Goal: Task Accomplishment & Management: Use online tool/utility

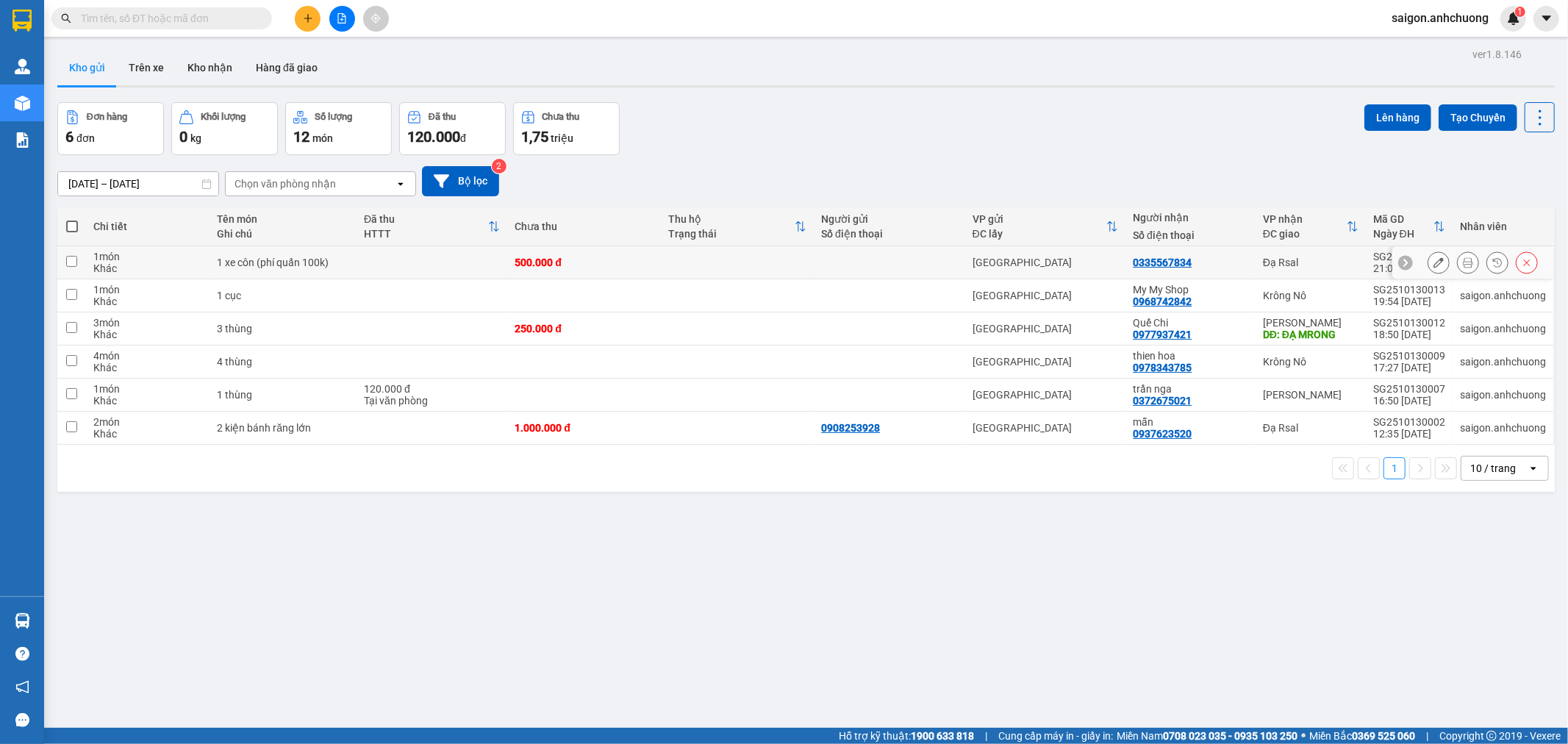
drag, startPoint x: 577, startPoint y: 266, endPoint x: 566, endPoint y: 285, distance: 22.0
click at [577, 266] on div "500.000 đ" at bounding box center [583, 262] width 138 height 11
checkbox input "true"
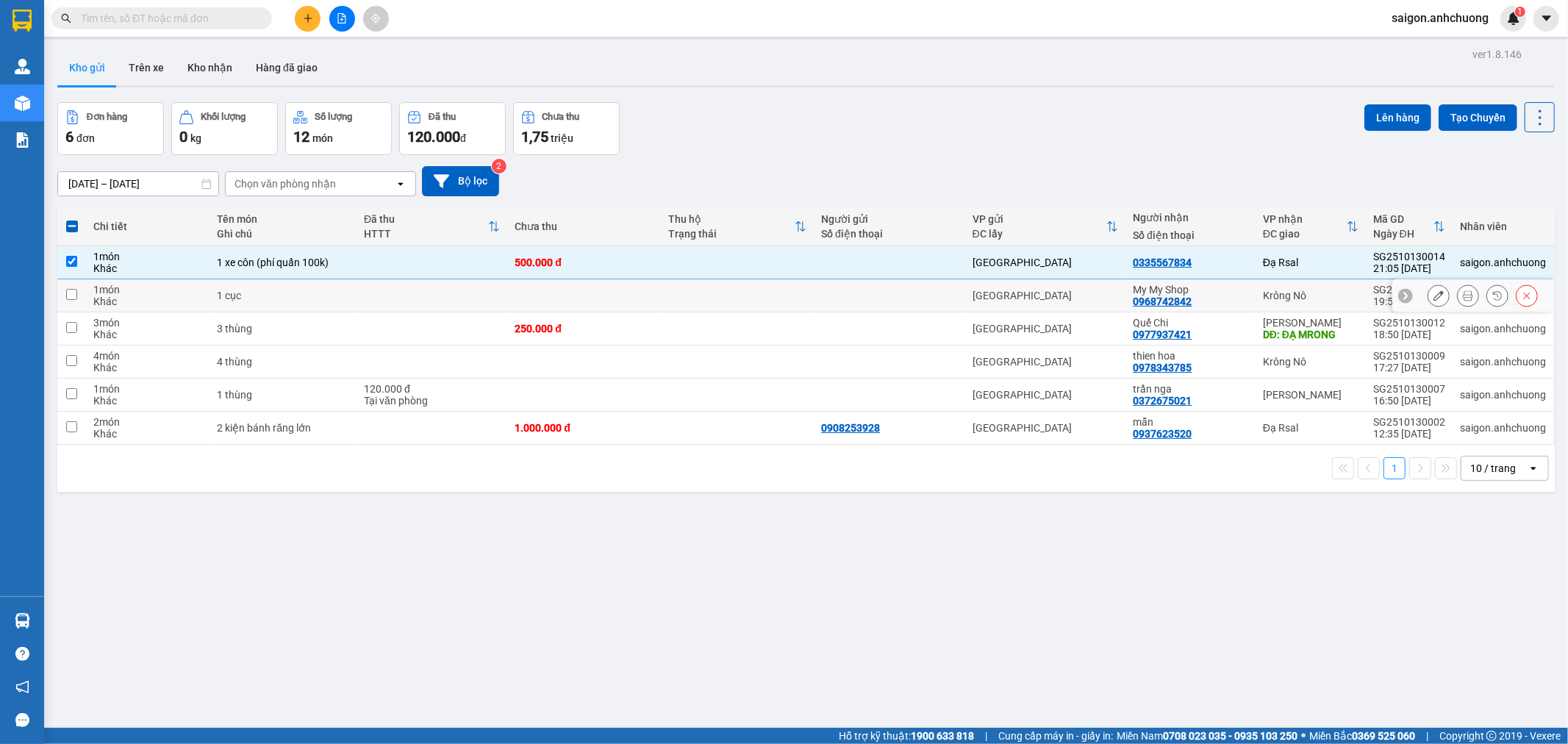
click at [557, 302] on td at bounding box center [583, 295] width 153 height 33
checkbox input "true"
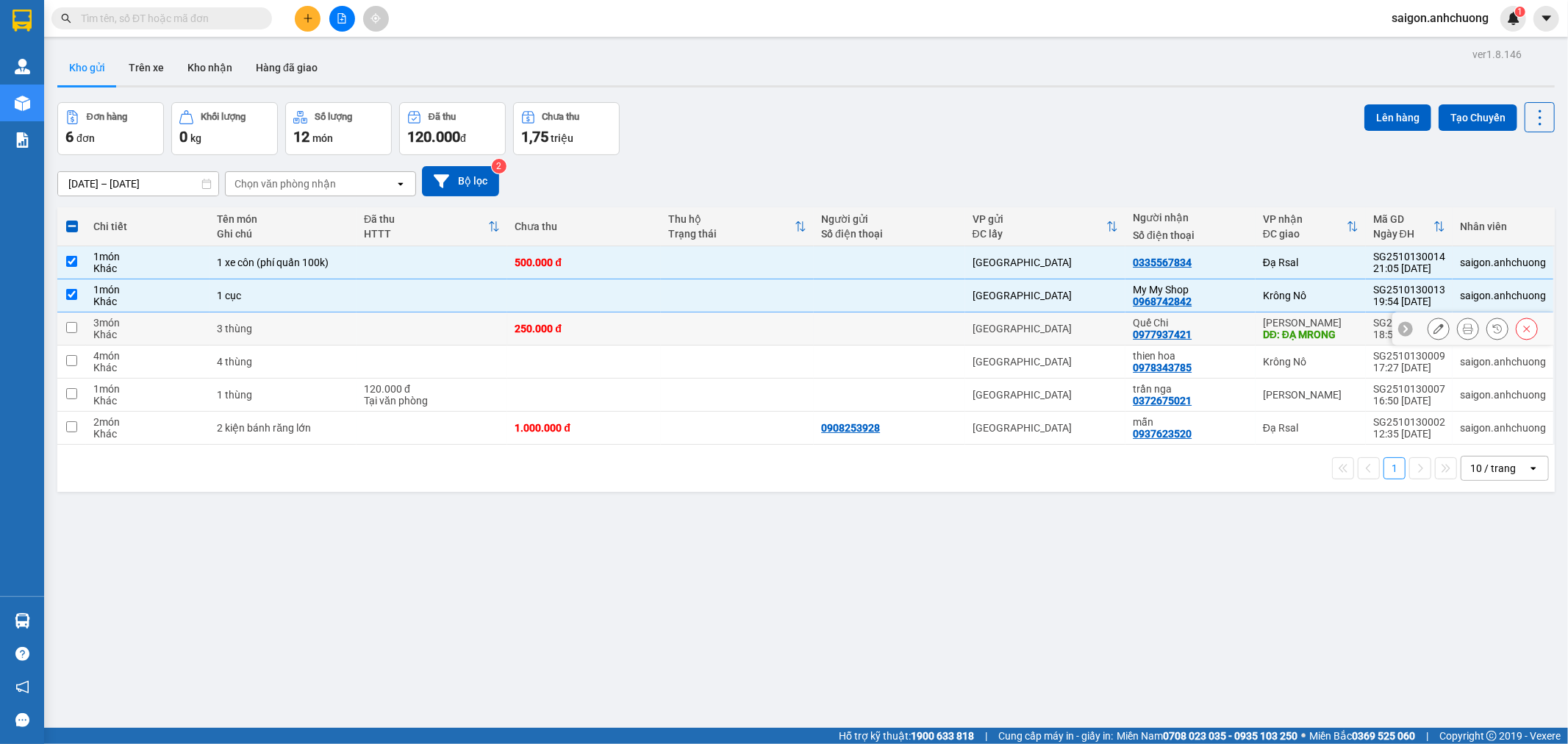
click at [564, 331] on div "250.000 đ" at bounding box center [583, 329] width 138 height 11
checkbox input "true"
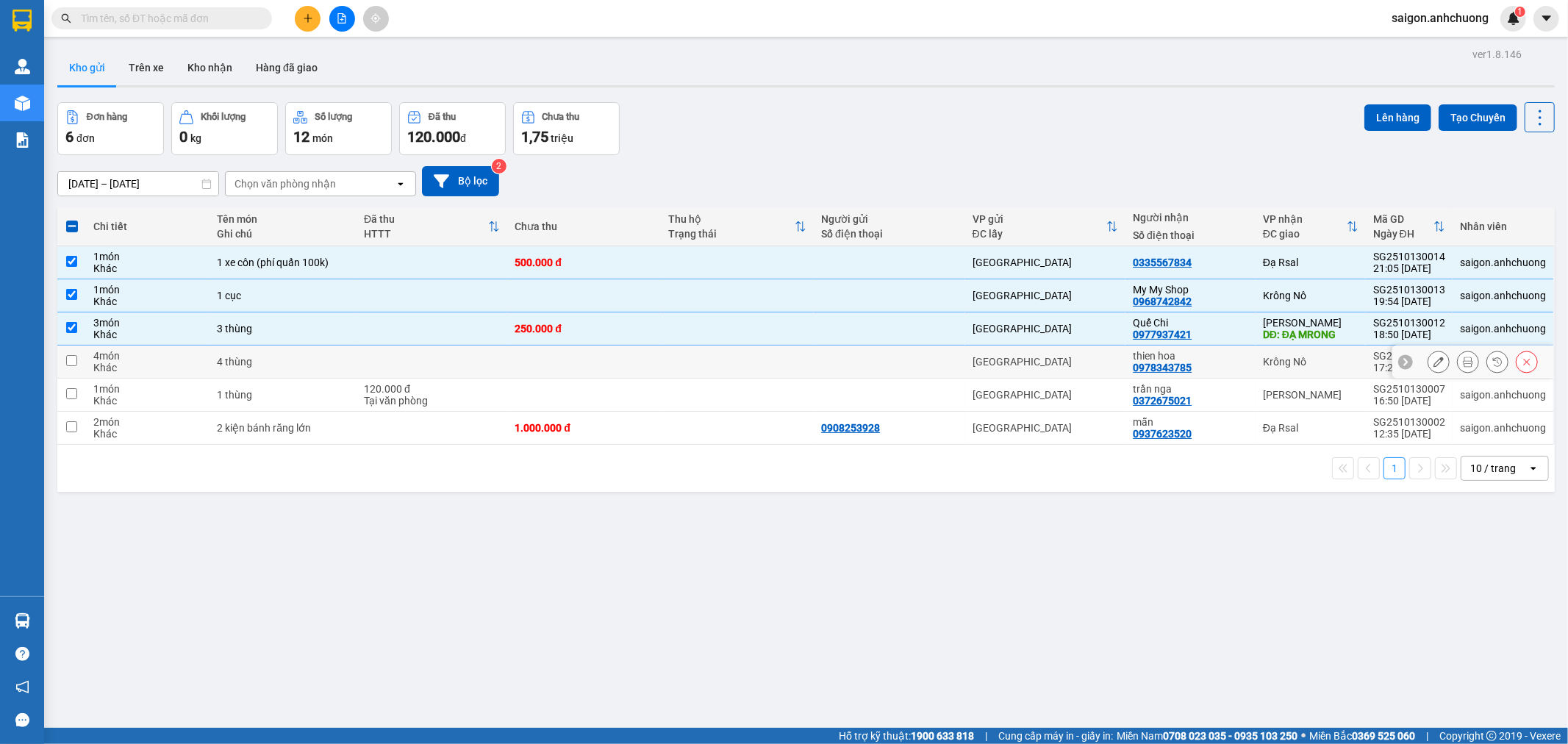
click at [557, 371] on td at bounding box center [583, 362] width 153 height 33
checkbox input "true"
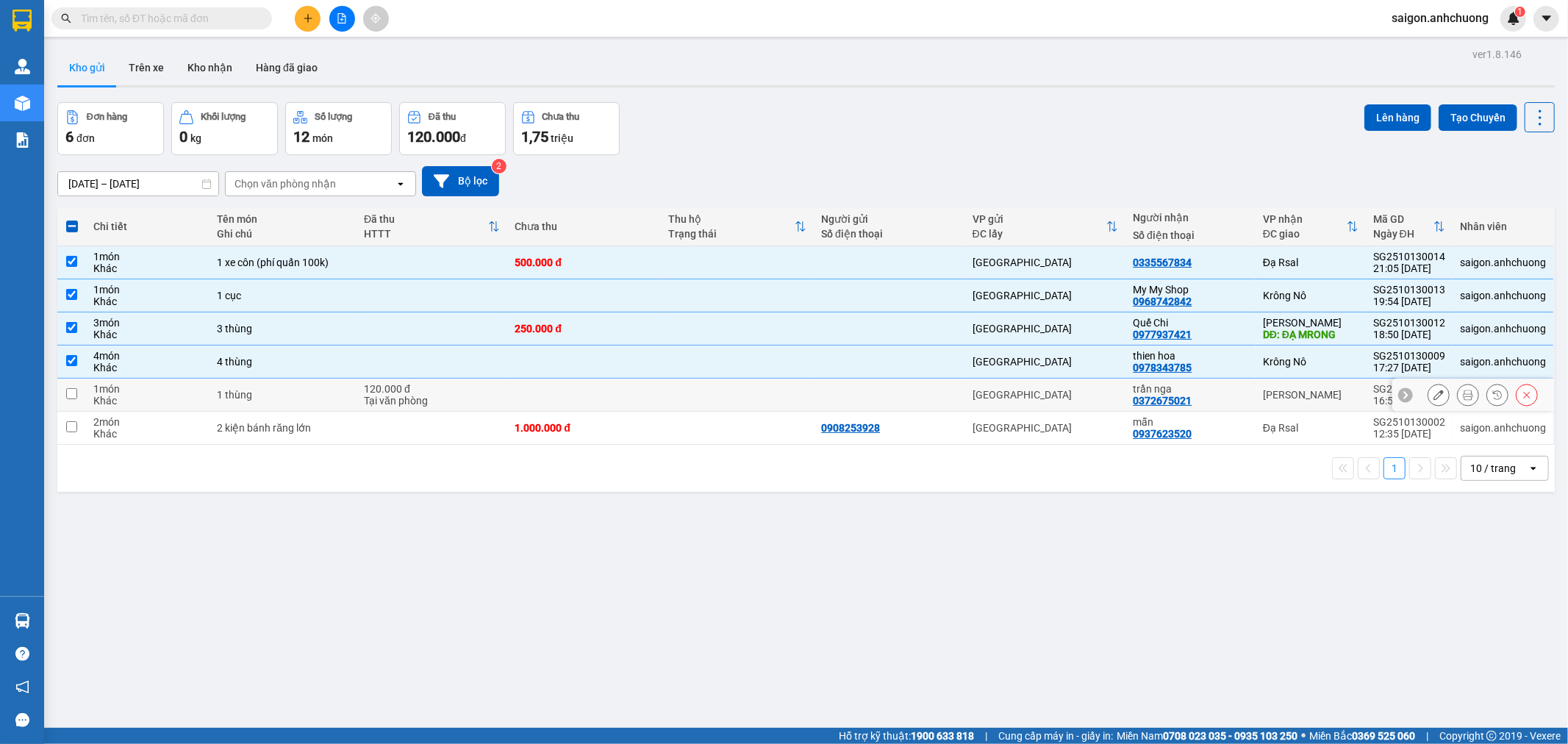
click at [569, 397] on td at bounding box center [583, 395] width 153 height 33
checkbox input "true"
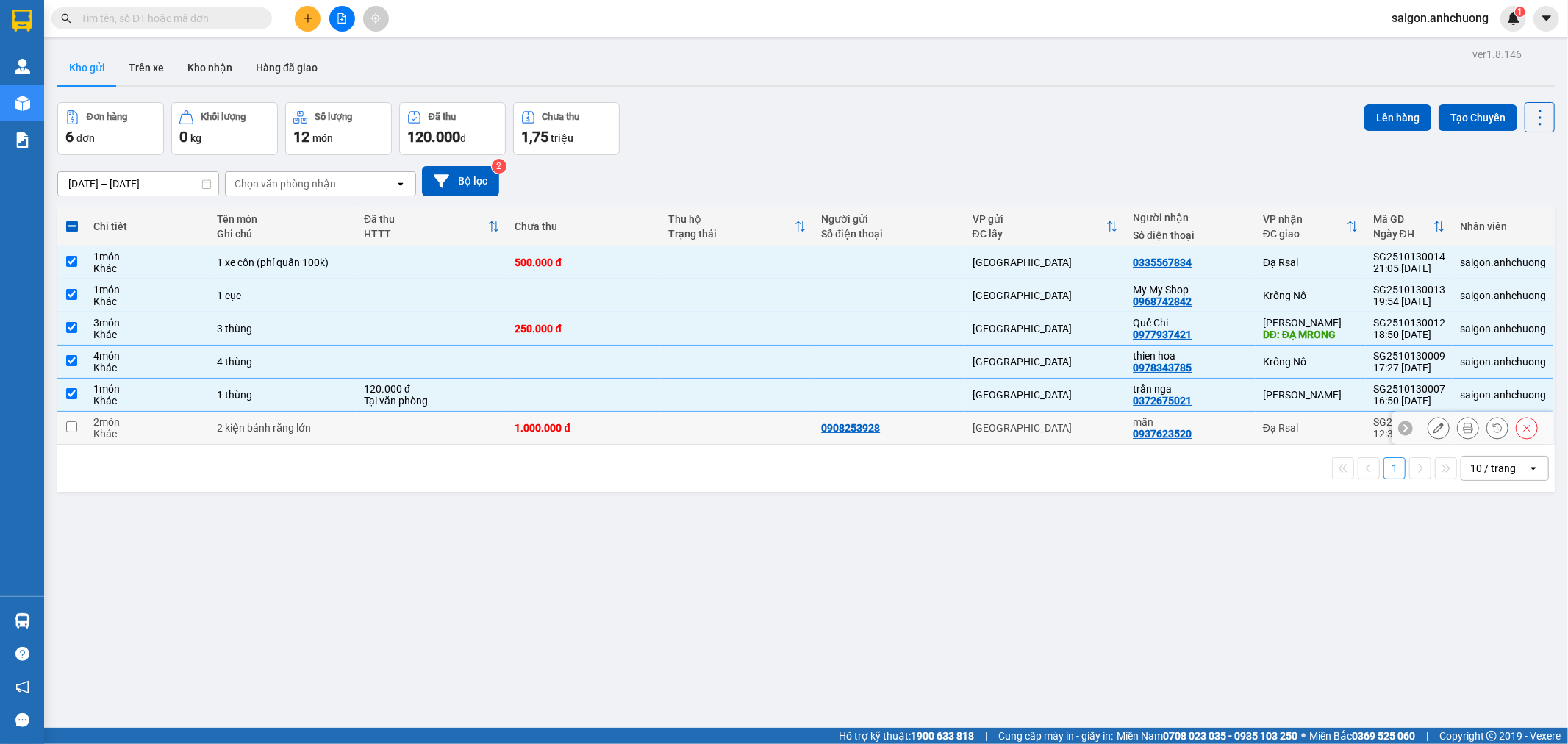
click at [567, 422] on div "1.000.000 đ" at bounding box center [583, 428] width 138 height 11
checkbox input "true"
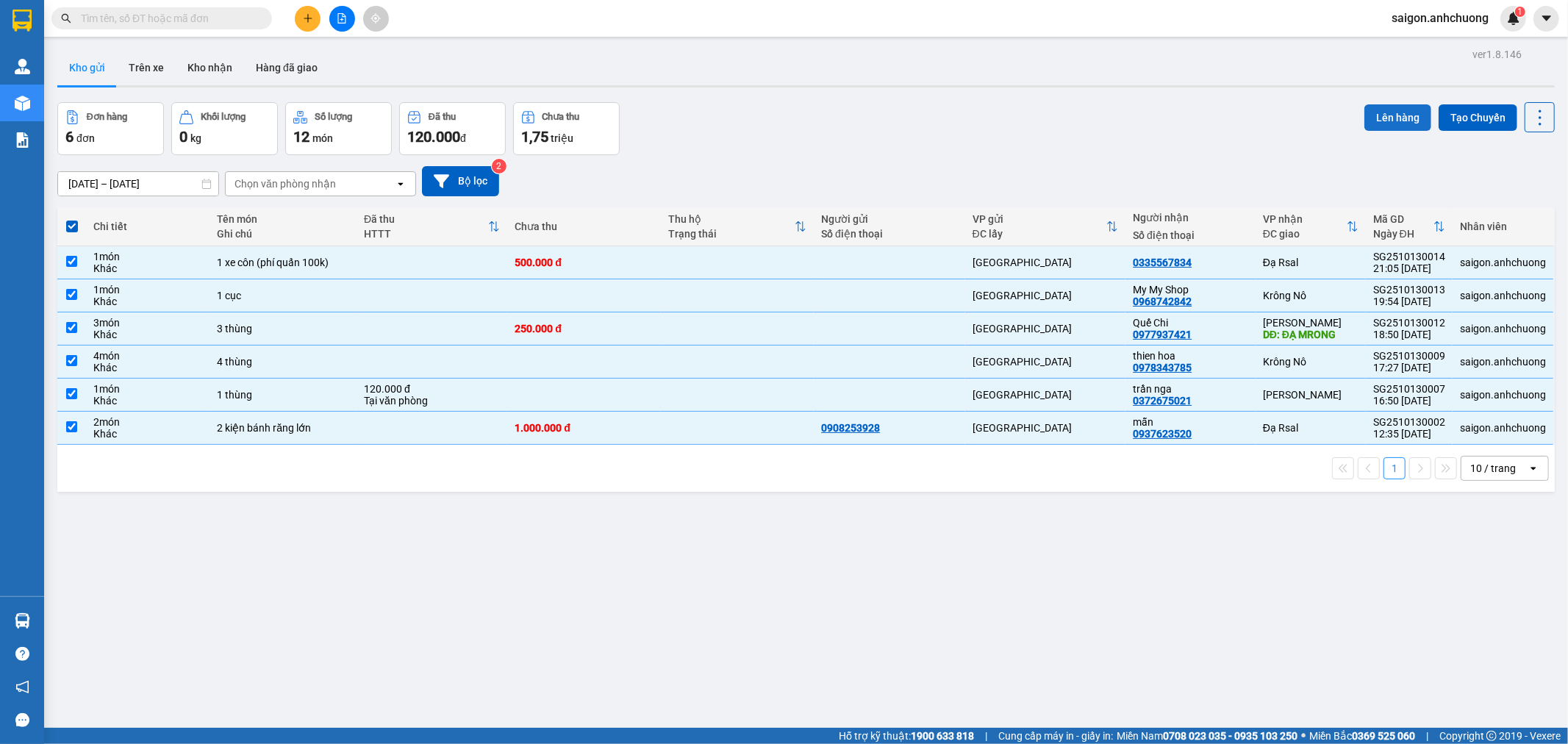
click at [1365, 126] on button "Lên hàng" at bounding box center [1398, 117] width 67 height 27
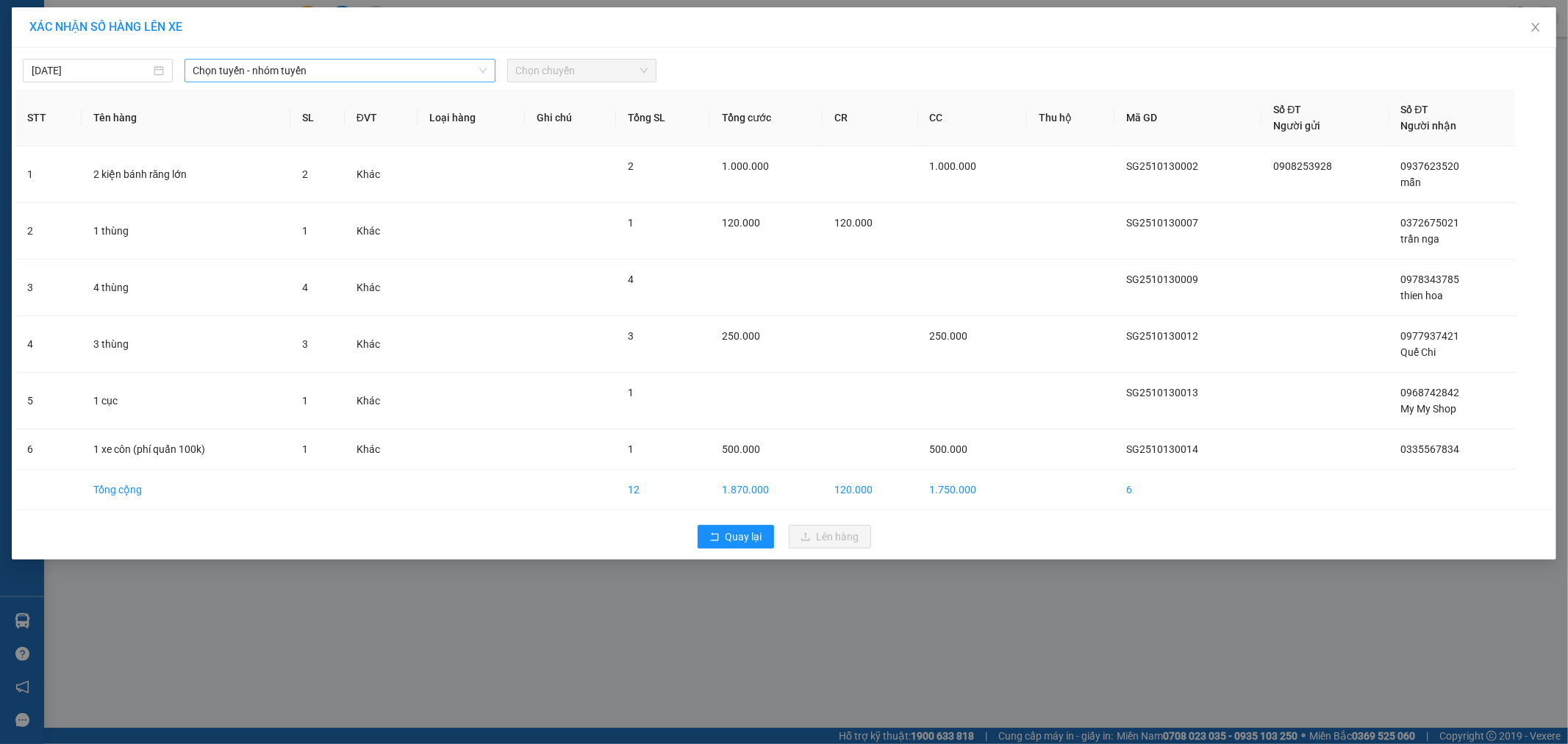
click at [273, 67] on span "Chọn tuyến - nhóm tuyến" at bounding box center [340, 70] width 294 height 22
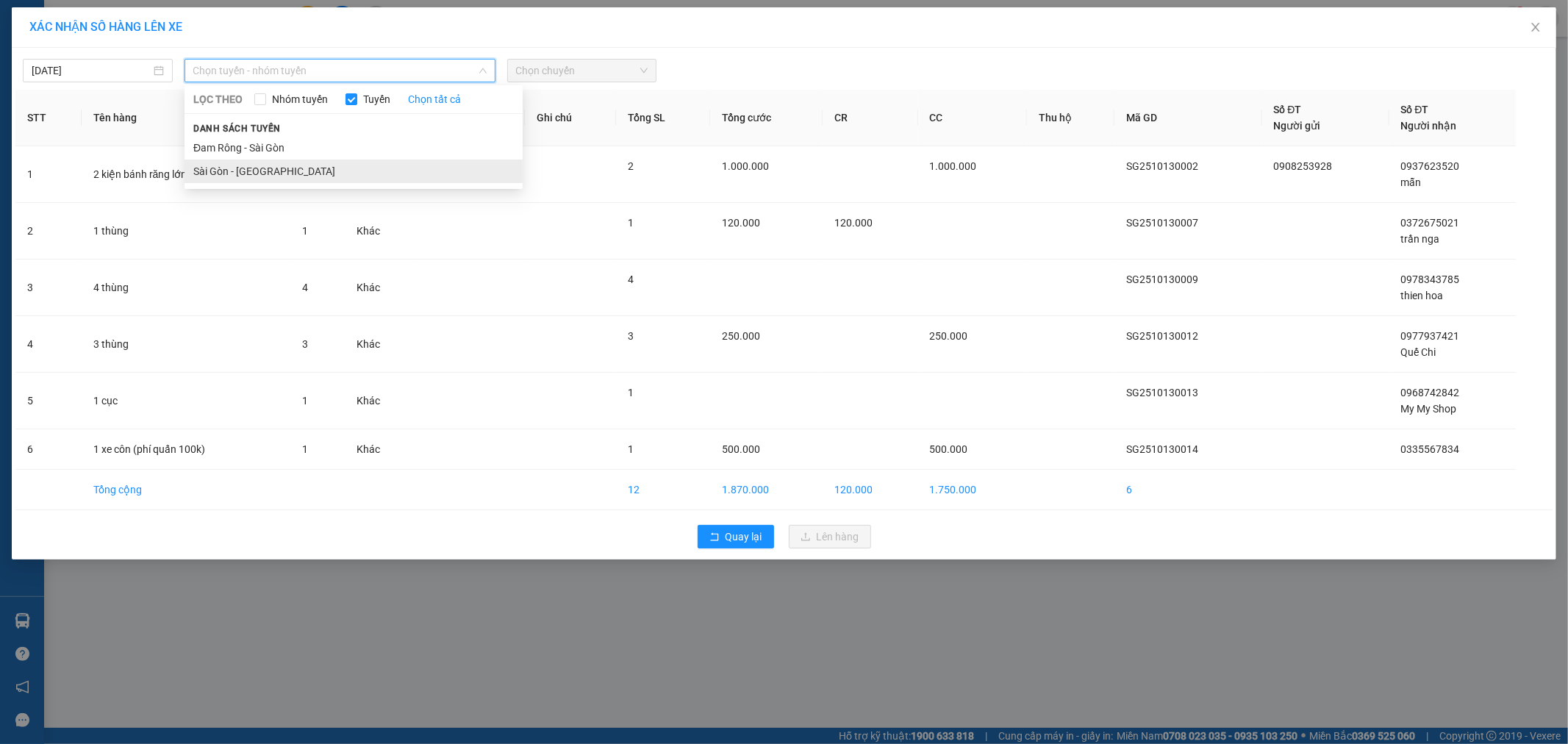
click at [273, 160] on li "Sài Gòn - Đam Rông" at bounding box center [354, 171] width 338 height 24
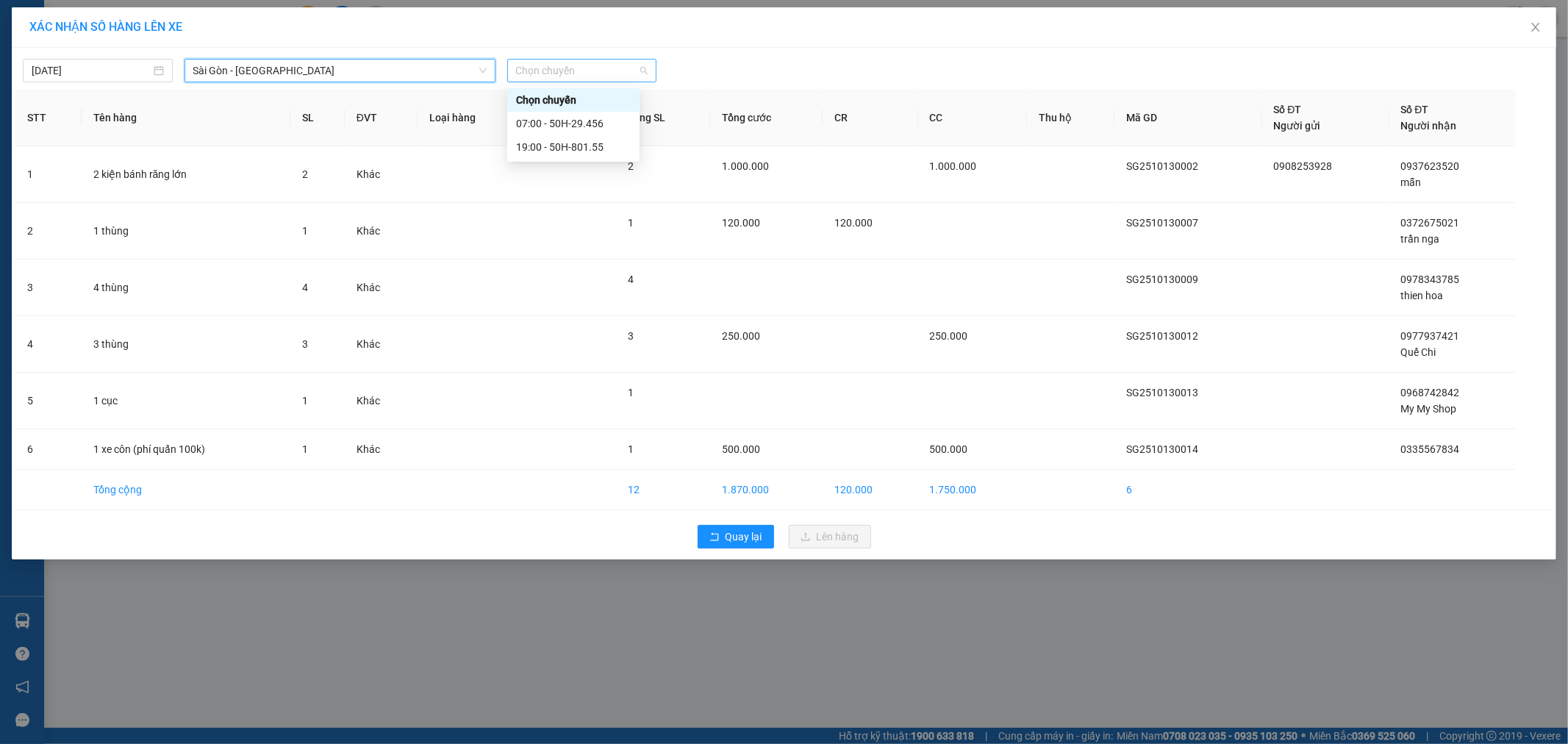
click at [619, 71] on span "Chọn chuyến" at bounding box center [582, 70] width 133 height 22
click at [606, 120] on div "07:00 - 50H-29.456" at bounding box center [573, 124] width 115 height 16
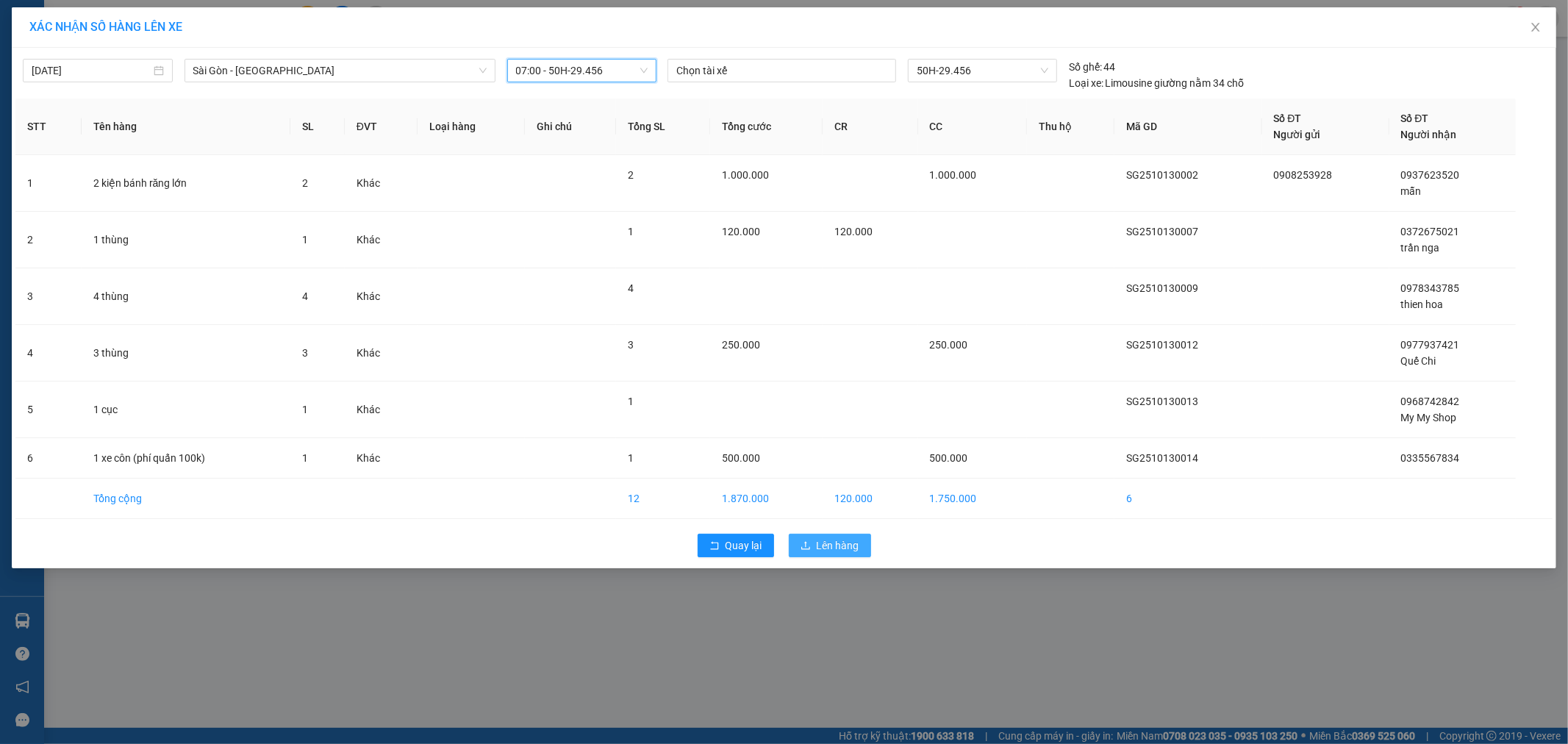
click at [831, 543] on span "Lên hàng" at bounding box center [838, 545] width 42 height 16
